Goal: Task Accomplishment & Management: Use online tool/utility

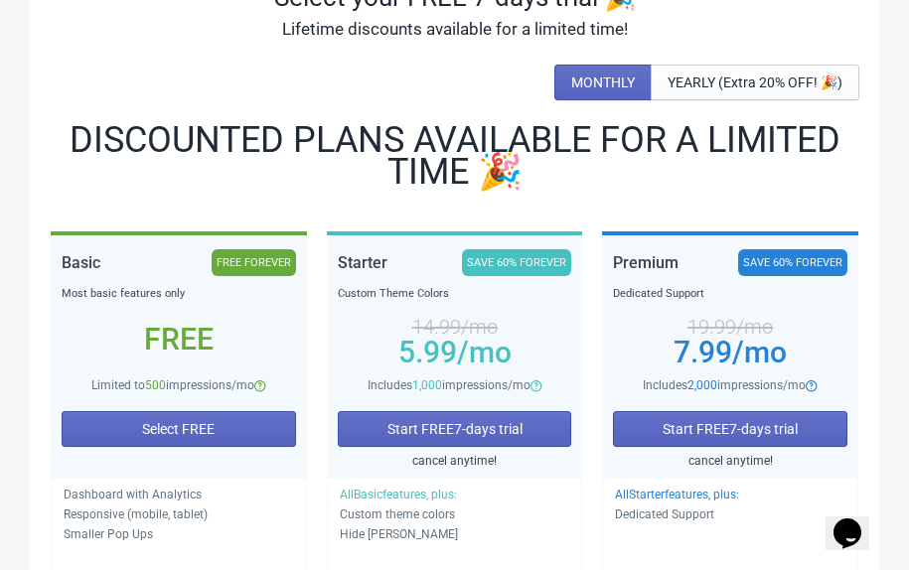
scroll to position [182, 0]
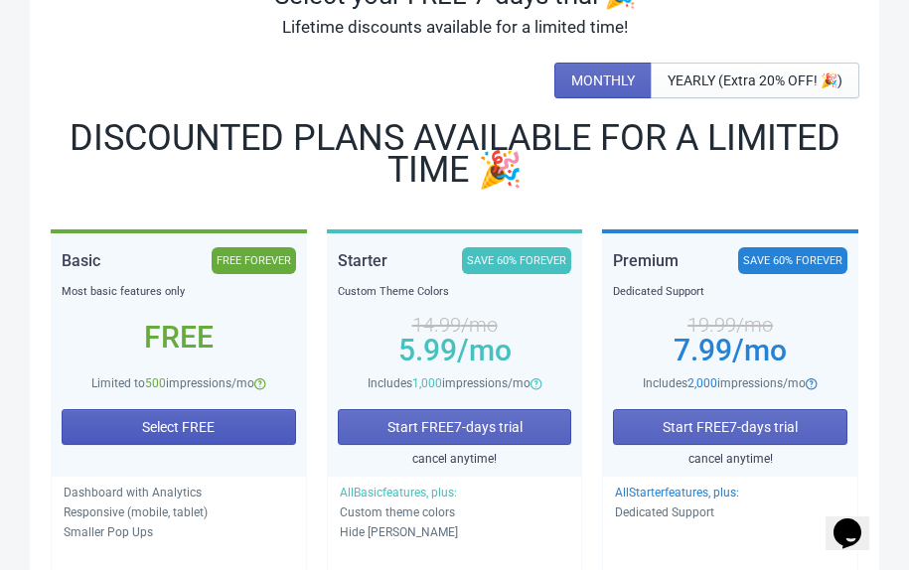
click at [192, 439] on button "Select FREE" at bounding box center [179, 427] width 234 height 36
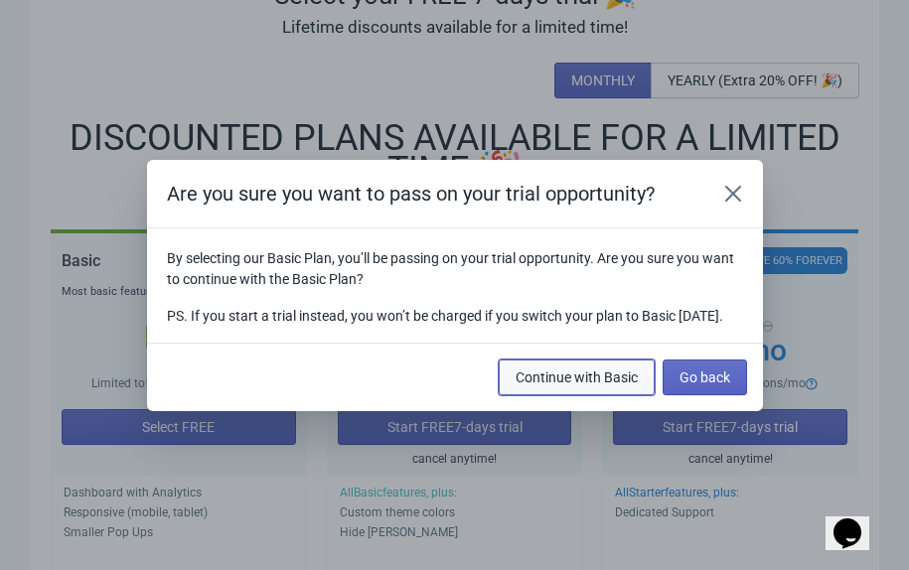
click at [546, 395] on button "Continue with Basic" at bounding box center [577, 378] width 156 height 36
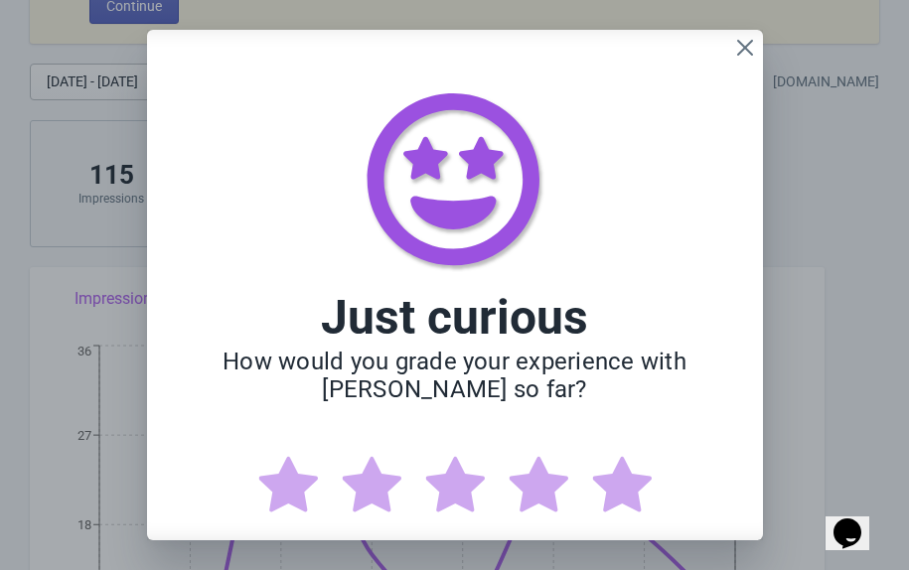
scroll to position [75, 0]
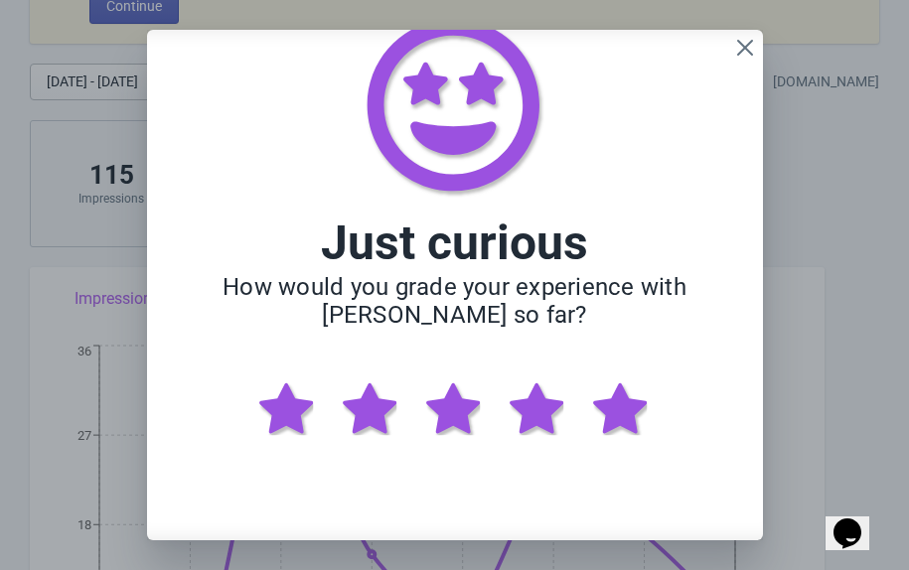
click at [612, 399] on img at bounding box center [621, 410] width 83 height 83
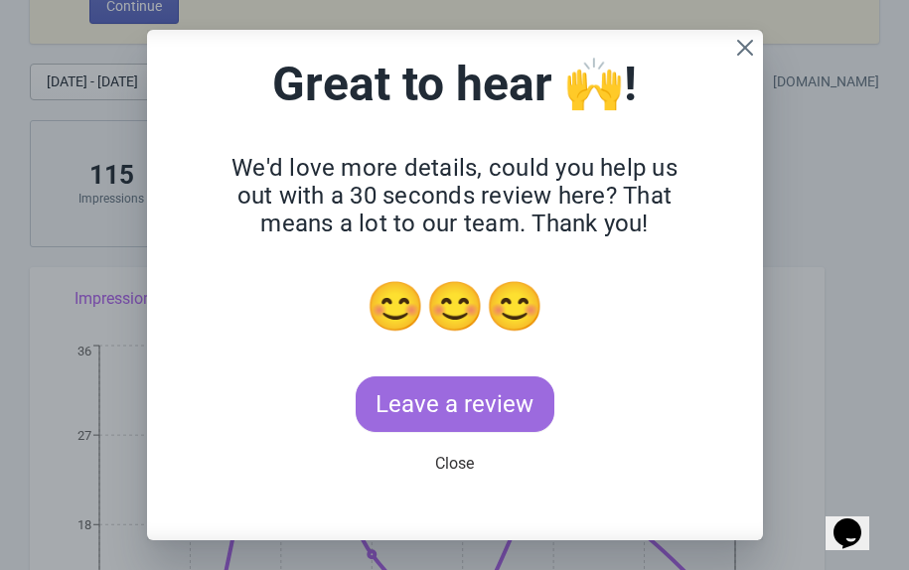
click at [449, 461] on span "Close" at bounding box center [454, 464] width 39 height 20
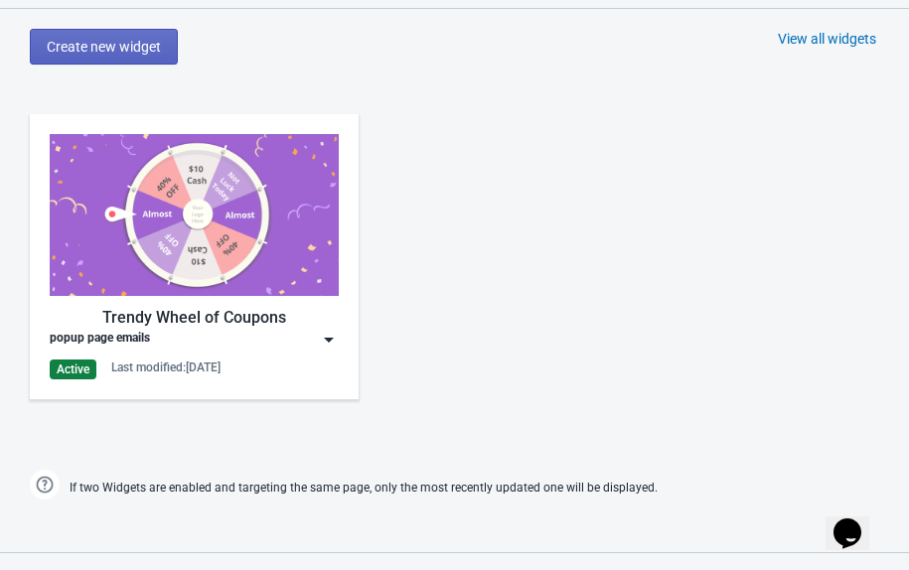
scroll to position [1078, 0]
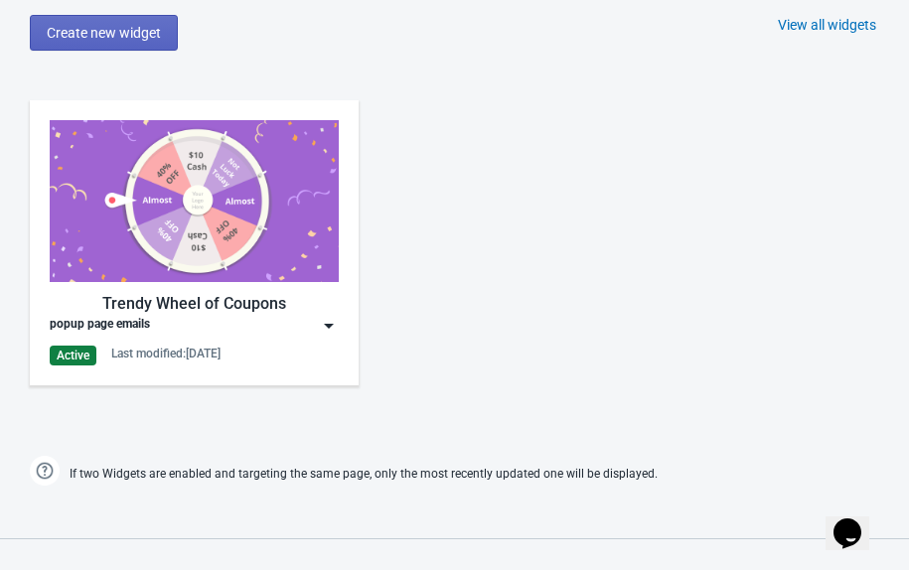
click at [322, 329] on img at bounding box center [329, 326] width 20 height 20
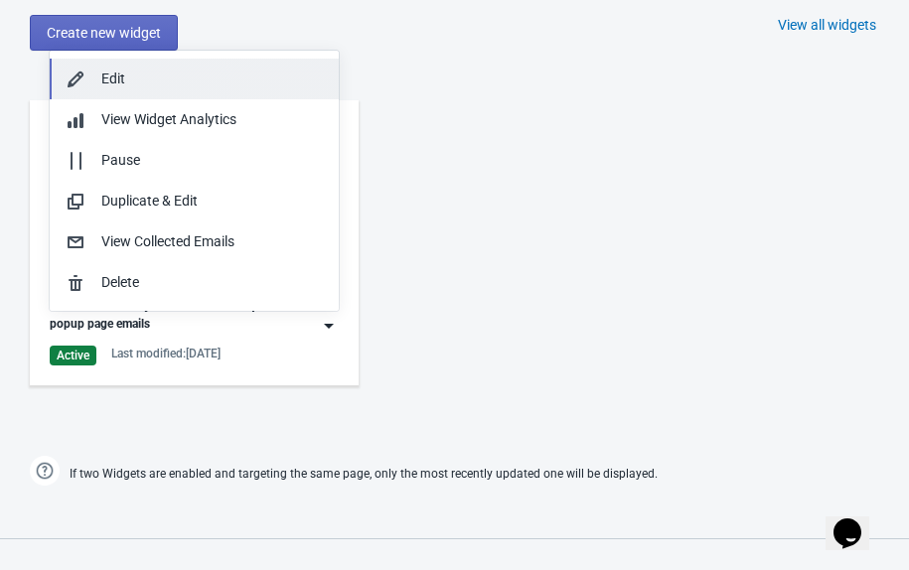
click at [214, 80] on div "Edit" at bounding box center [212, 79] width 222 height 21
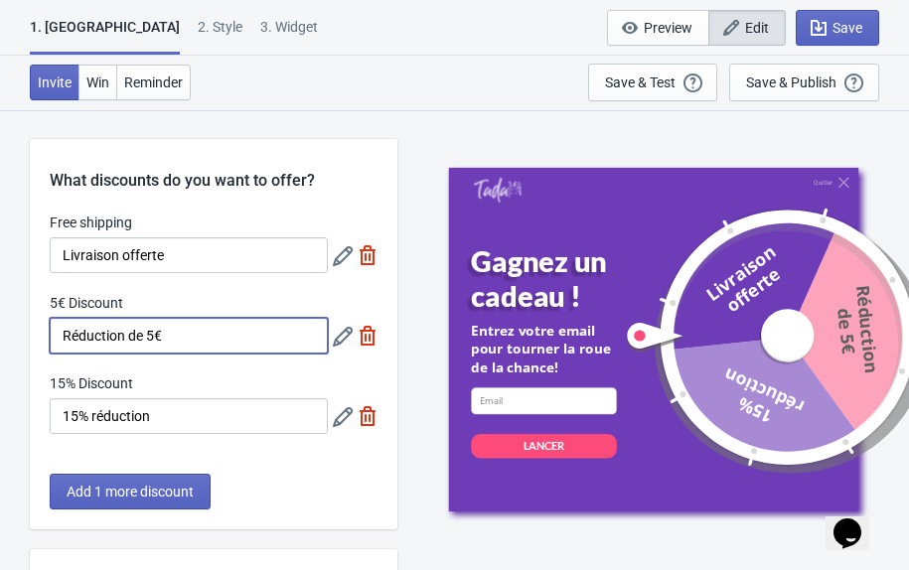
click at [242, 341] on input "Réduction de 5€" at bounding box center [189, 336] width 278 height 36
click at [412, 270] on div "Quitter Gagnez un cadeau ! Entrez votre email pour tourner la roue de la chance…" at bounding box center [653, 339] width 492 height 460
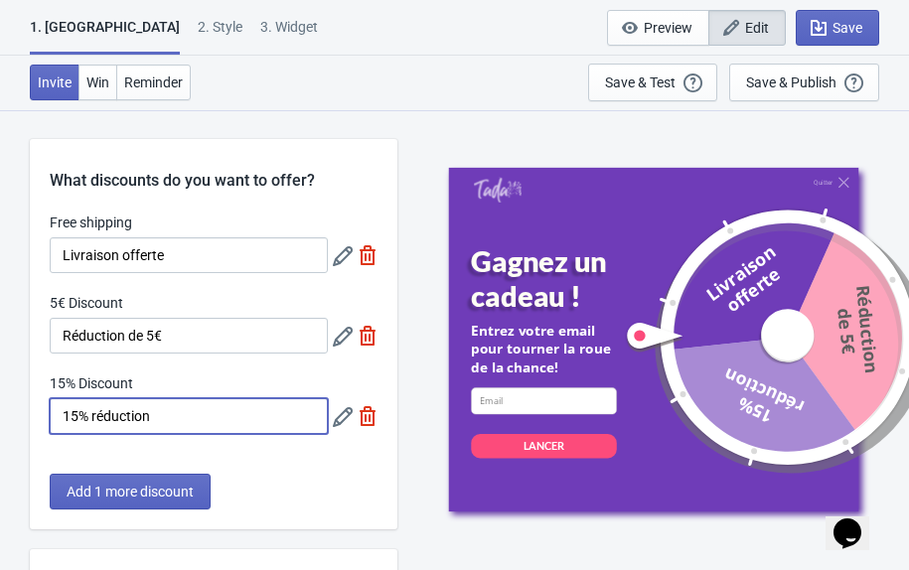
click at [181, 429] on input "15% réduction" at bounding box center [189, 416] width 278 height 36
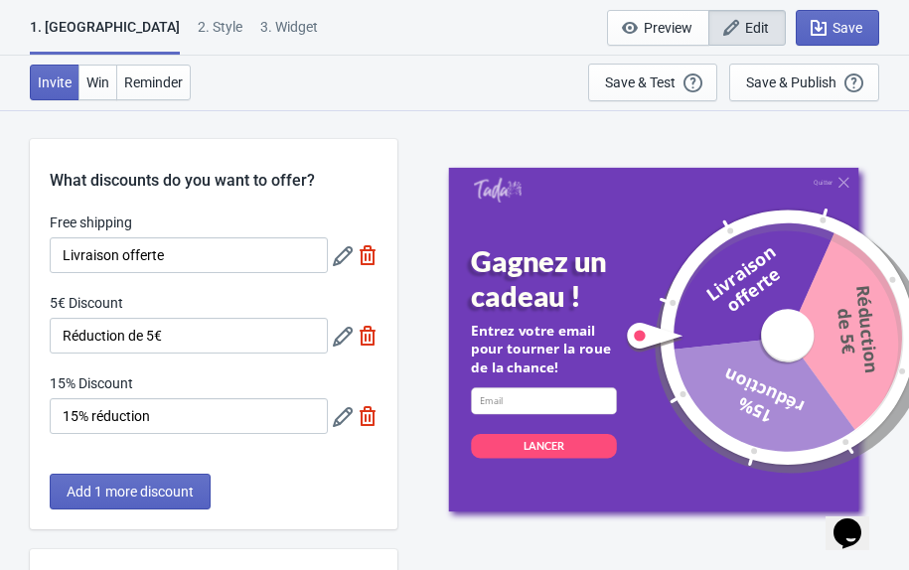
click at [402, 283] on div "What discounts do you want to offer? Free shipping Livraison offerte 5€ Discoun…" at bounding box center [454, 521] width 909 height 824
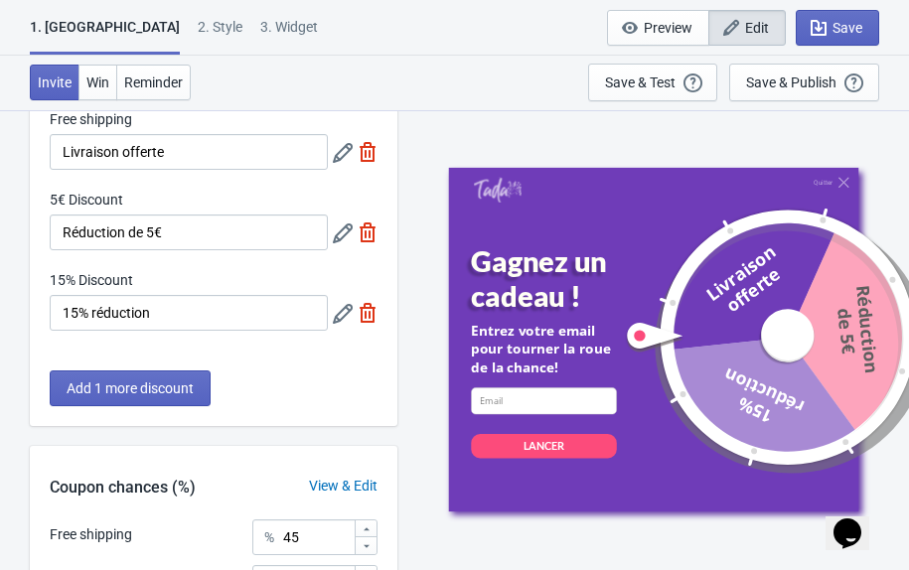
scroll to position [93, 0]
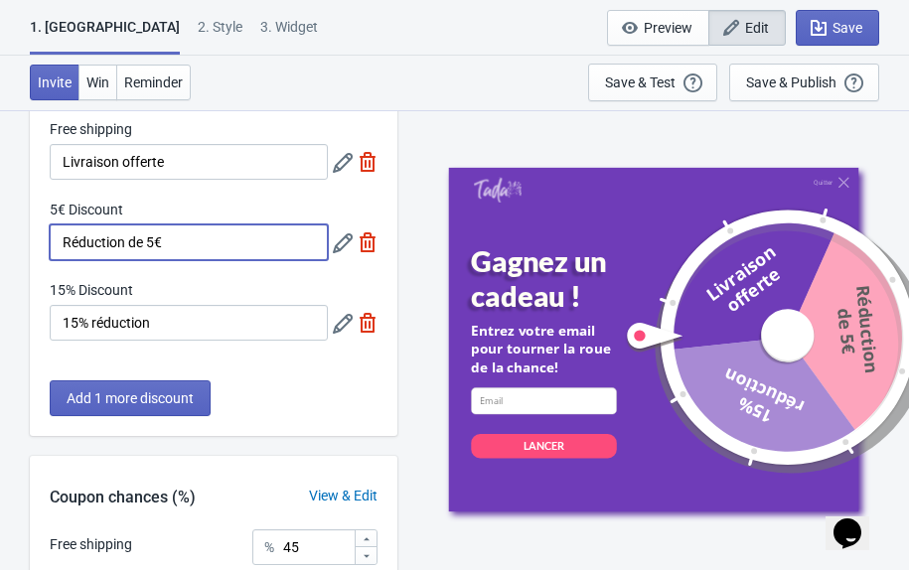
click at [202, 244] on input "Réduction de 5€" at bounding box center [189, 243] width 278 height 36
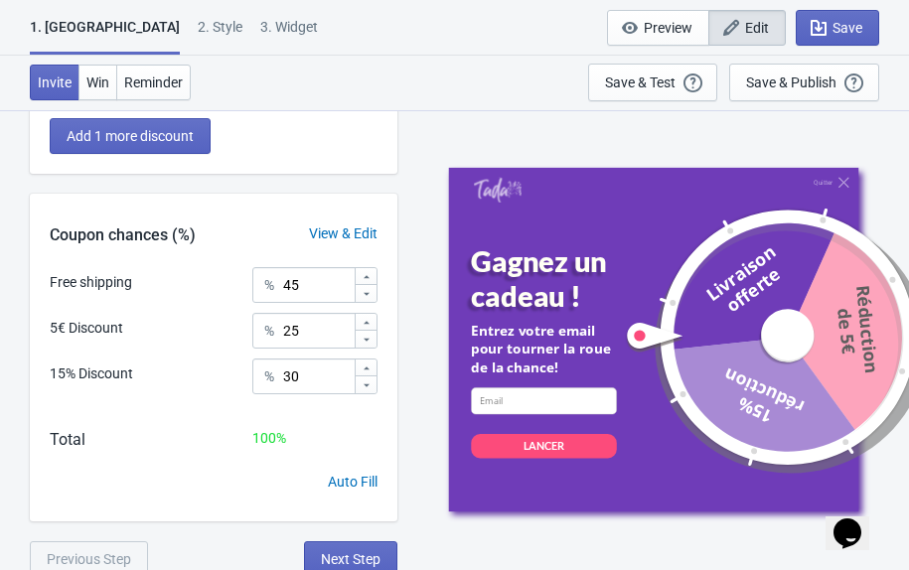
scroll to position [363, 0]
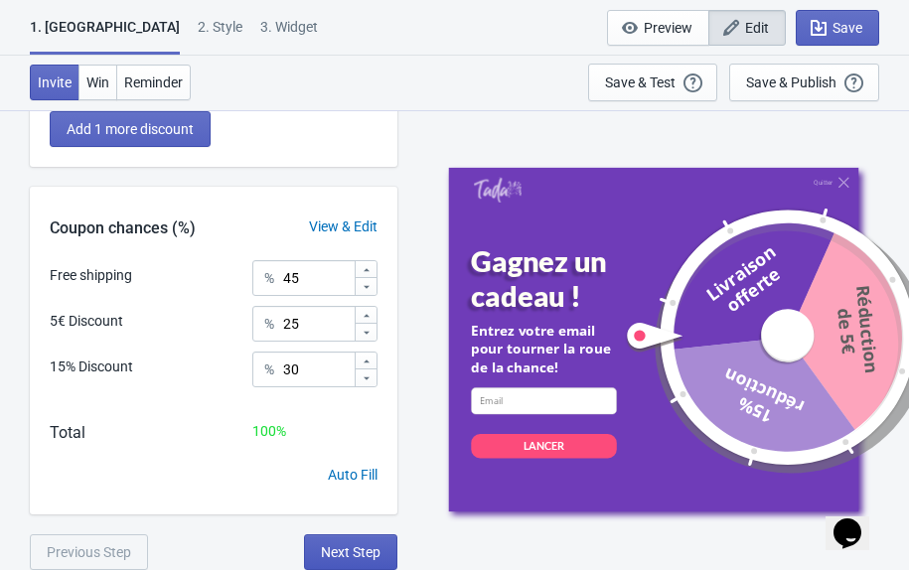
click at [364, 548] on span "Next Step" at bounding box center [351, 552] width 60 height 16
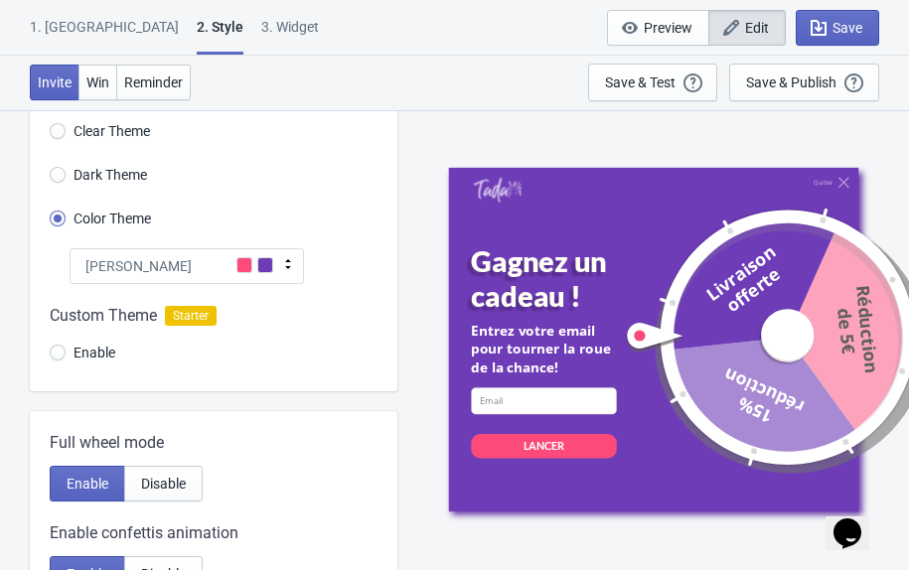
scroll to position [0, 0]
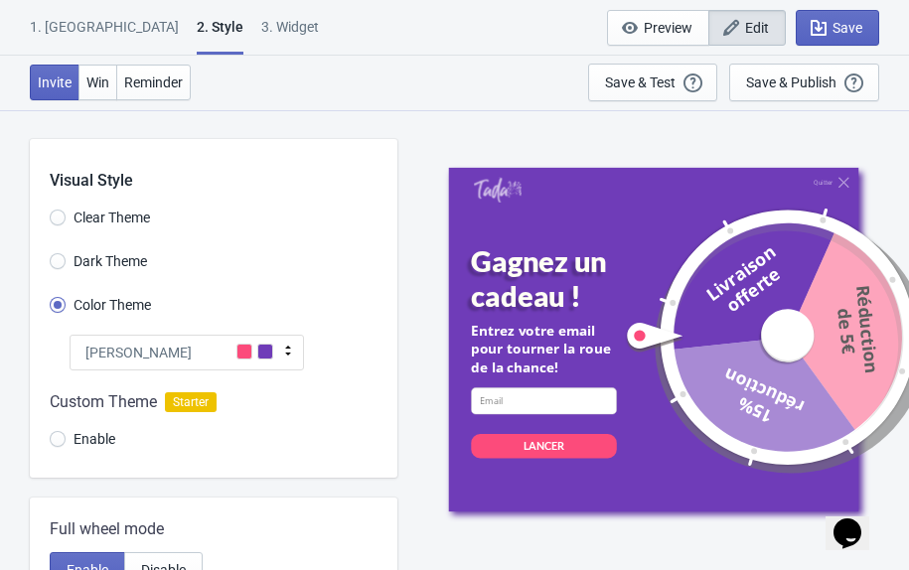
click at [261, 29] on div "3. Widget" at bounding box center [290, 34] width 58 height 35
select select "period"
select select "tab"
select select "1"
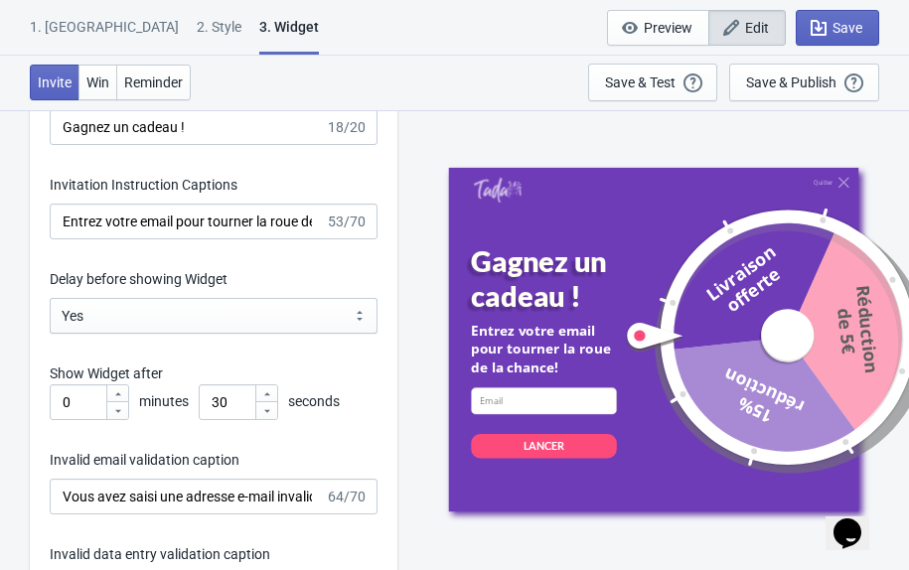
scroll to position [3371, 0]
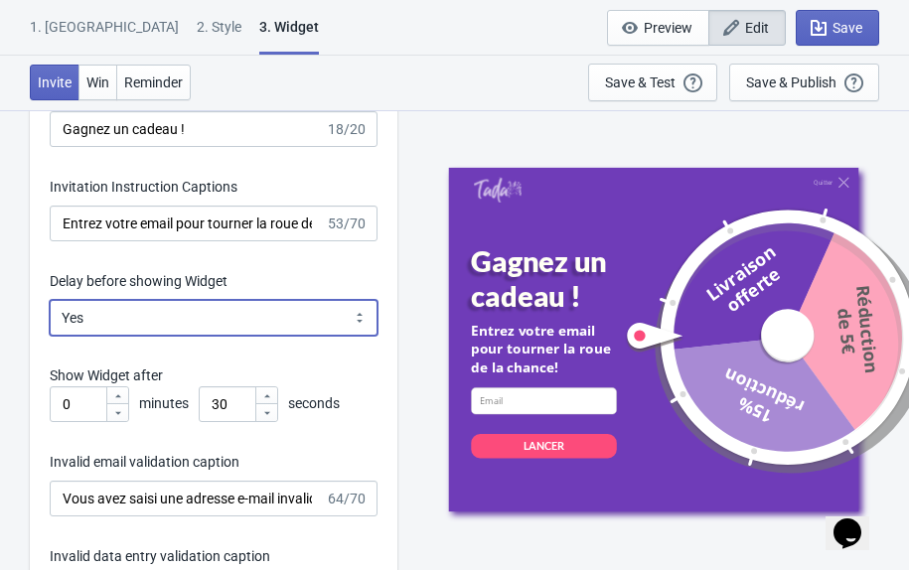
click at [272, 328] on select "Yes No" at bounding box center [214, 318] width 328 height 36
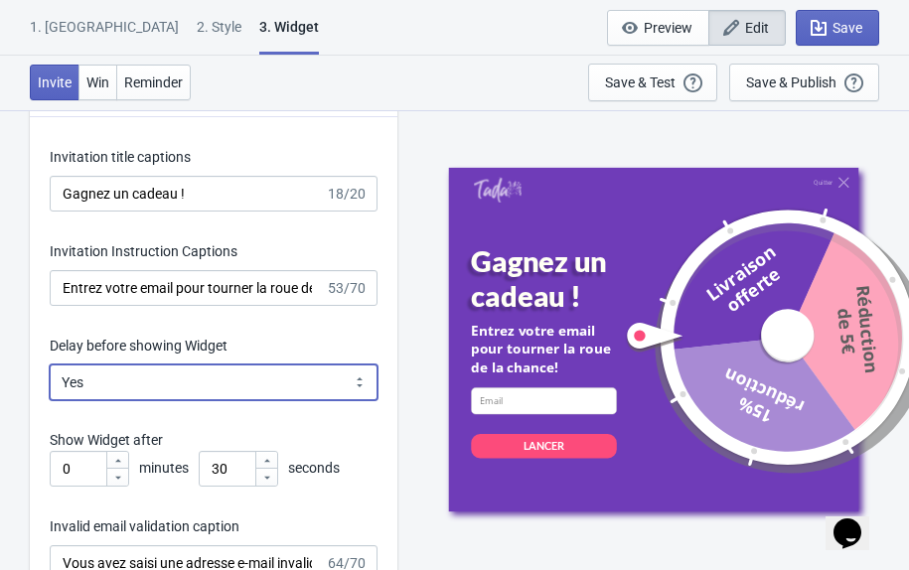
scroll to position [3292, 0]
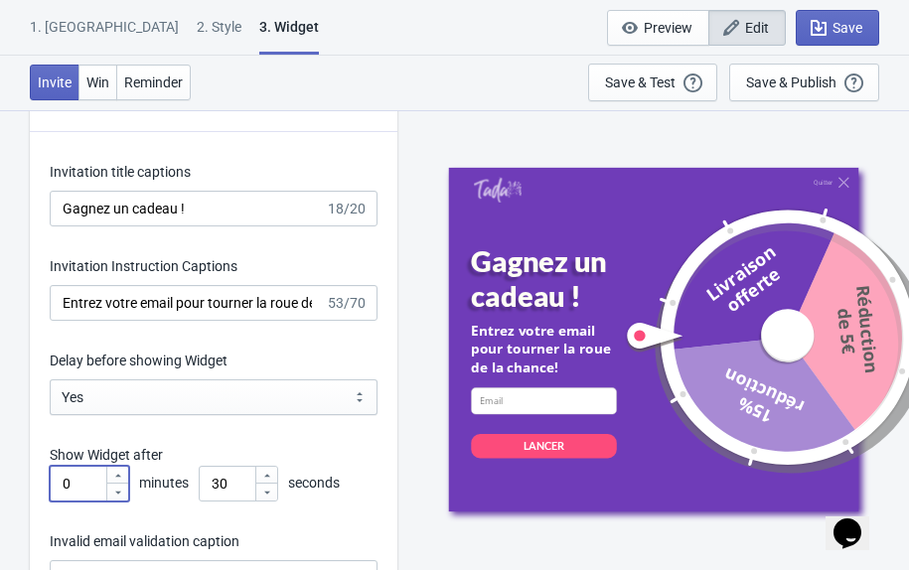
click at [95, 476] on input "0" at bounding box center [78, 484] width 56 height 36
type input "5"
click at [236, 481] on input "30" at bounding box center [227, 484] width 56 height 36
click at [224, 484] on input "30" at bounding box center [227, 484] width 56 height 36
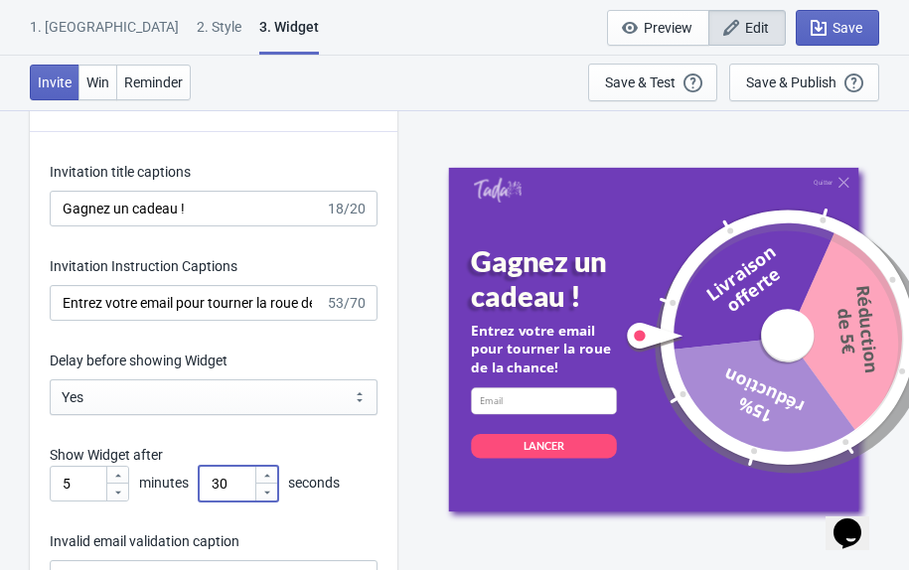
click at [224, 484] on input "30" at bounding box center [227, 484] width 56 height 36
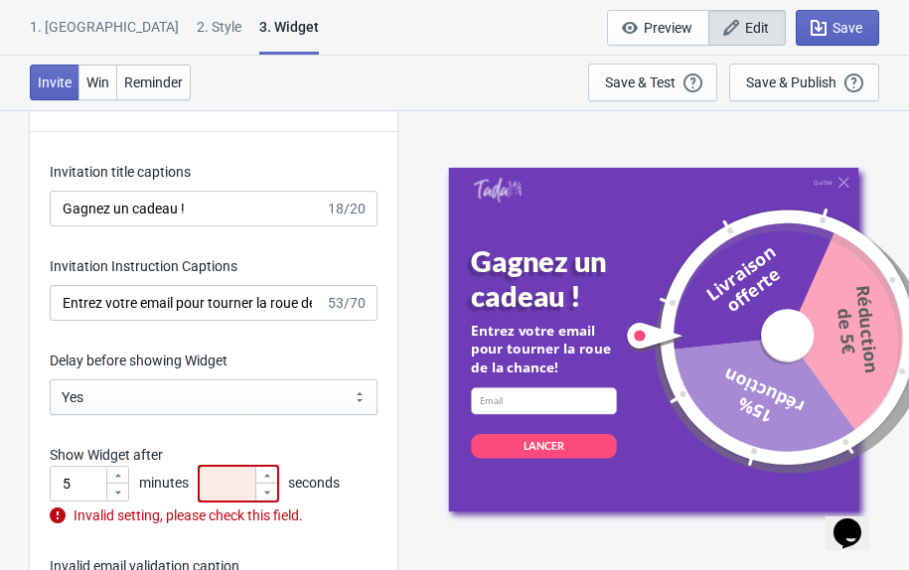
click at [235, 476] on input "number" at bounding box center [227, 484] width 56 height 36
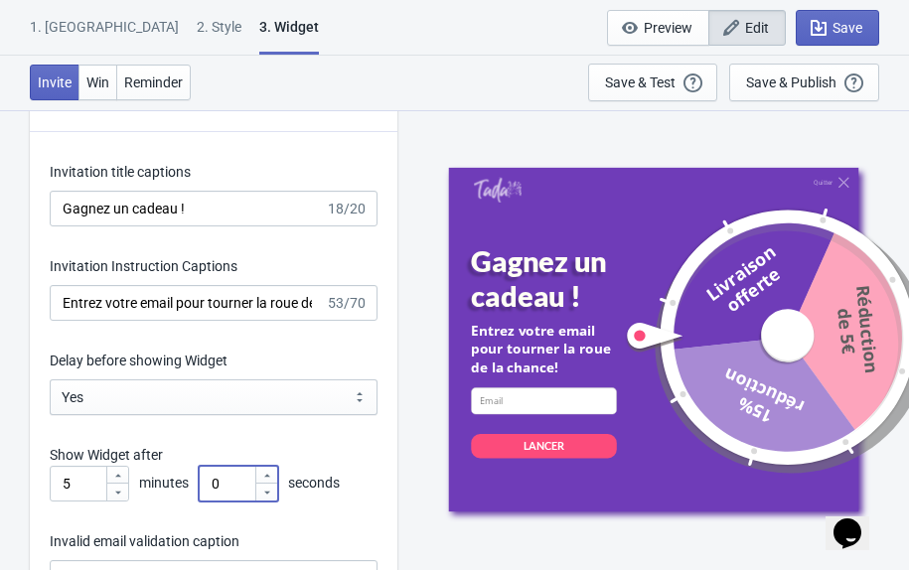
type input "0"
click at [301, 459] on p "Show Widget after" at bounding box center [214, 455] width 328 height 21
click at [850, 36] on span "Save" at bounding box center [838, 28] width 50 height 20
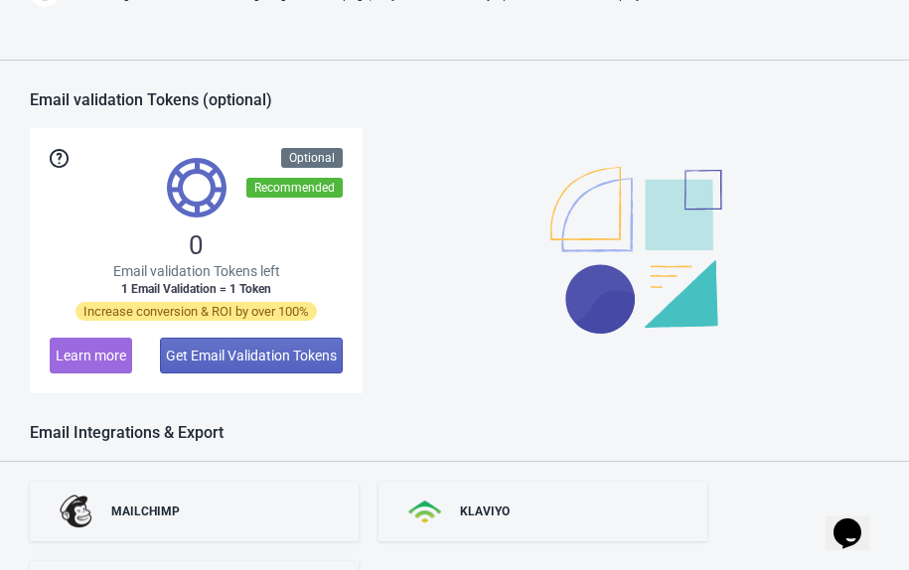
scroll to position [1562, 0]
